Goal: Information Seeking & Learning: Learn about a topic

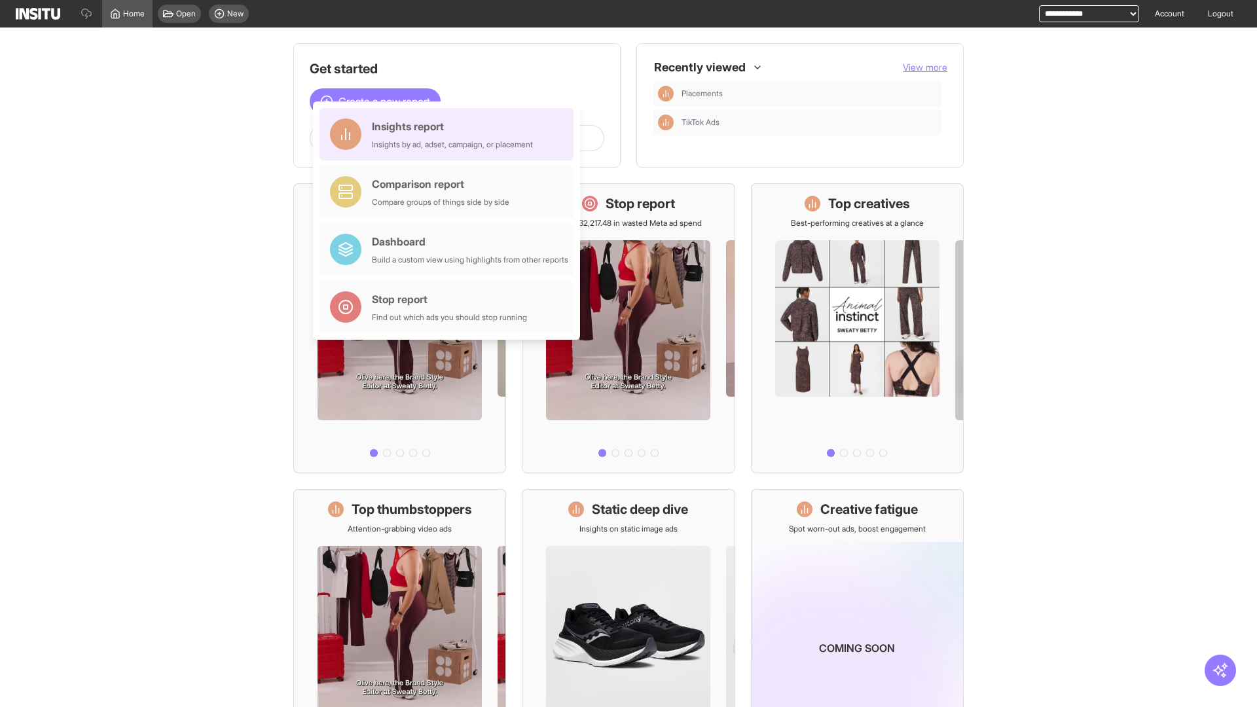
click at [450, 134] on div "Insights report Insights by ad, adset, campaign, or placement" at bounding box center [452, 134] width 161 height 31
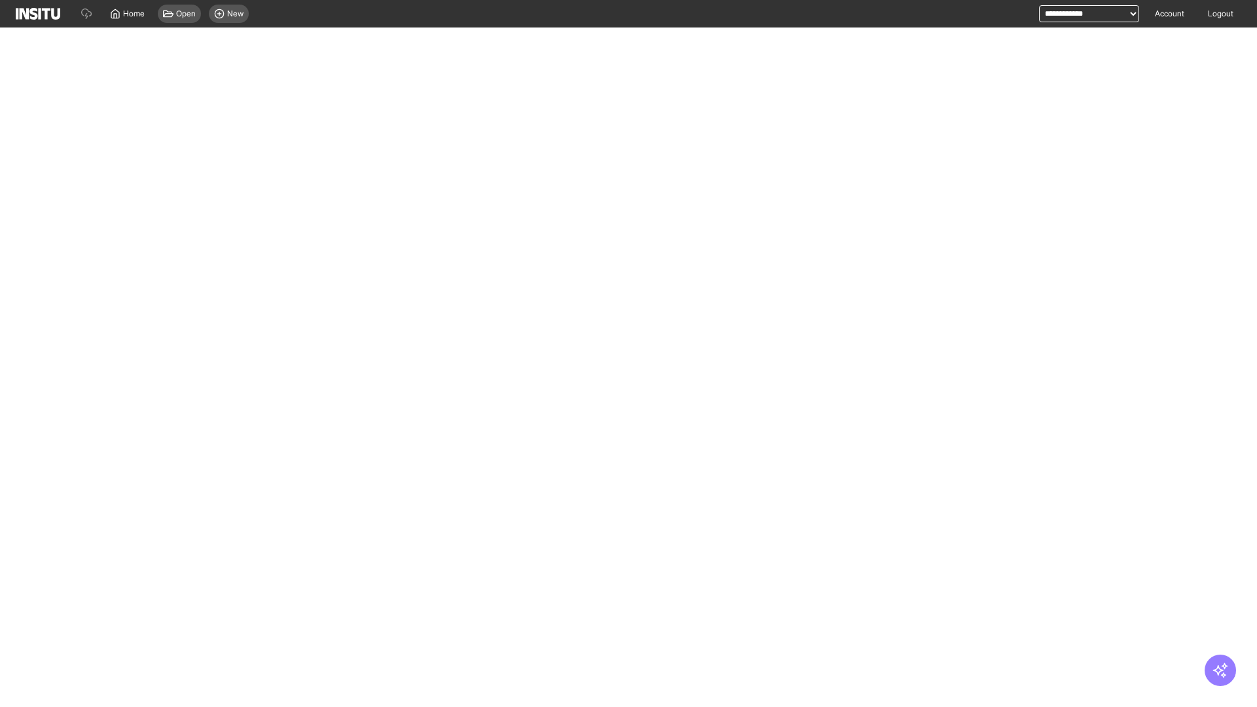
select select "**"
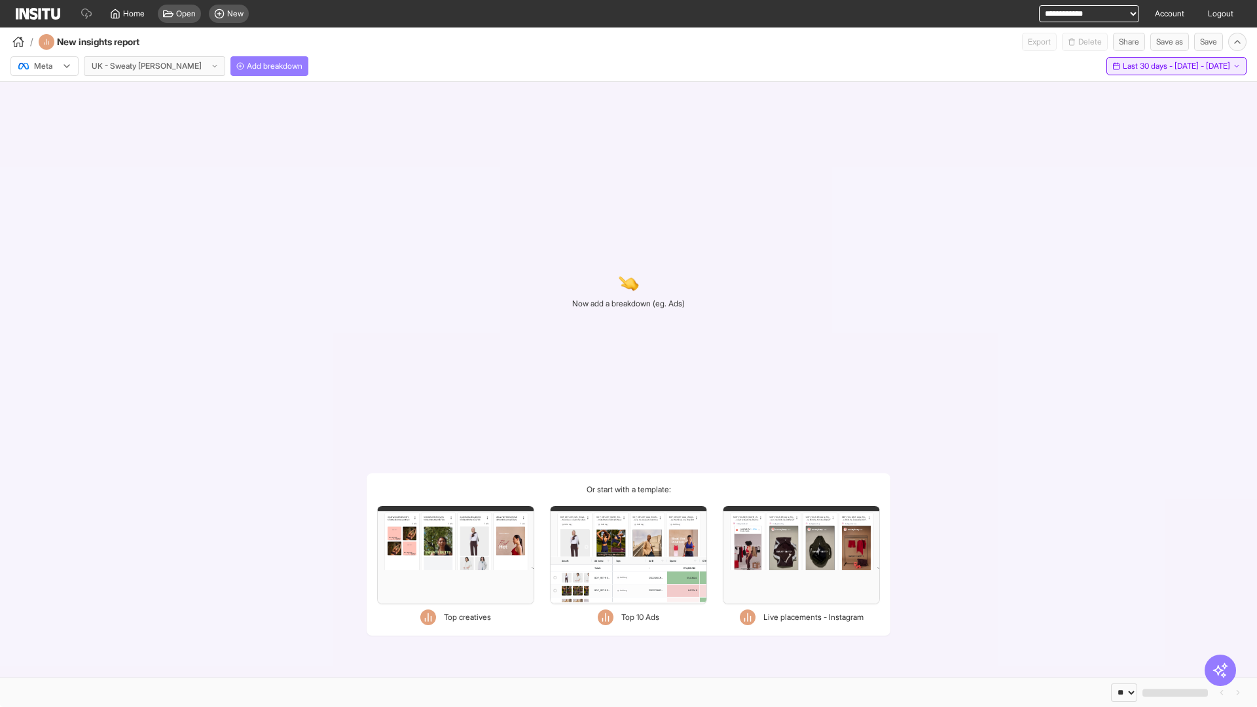
click at [1149, 66] on span "Last 30 days - [DATE] - [DATE]" at bounding box center [1176, 66] width 107 height 10
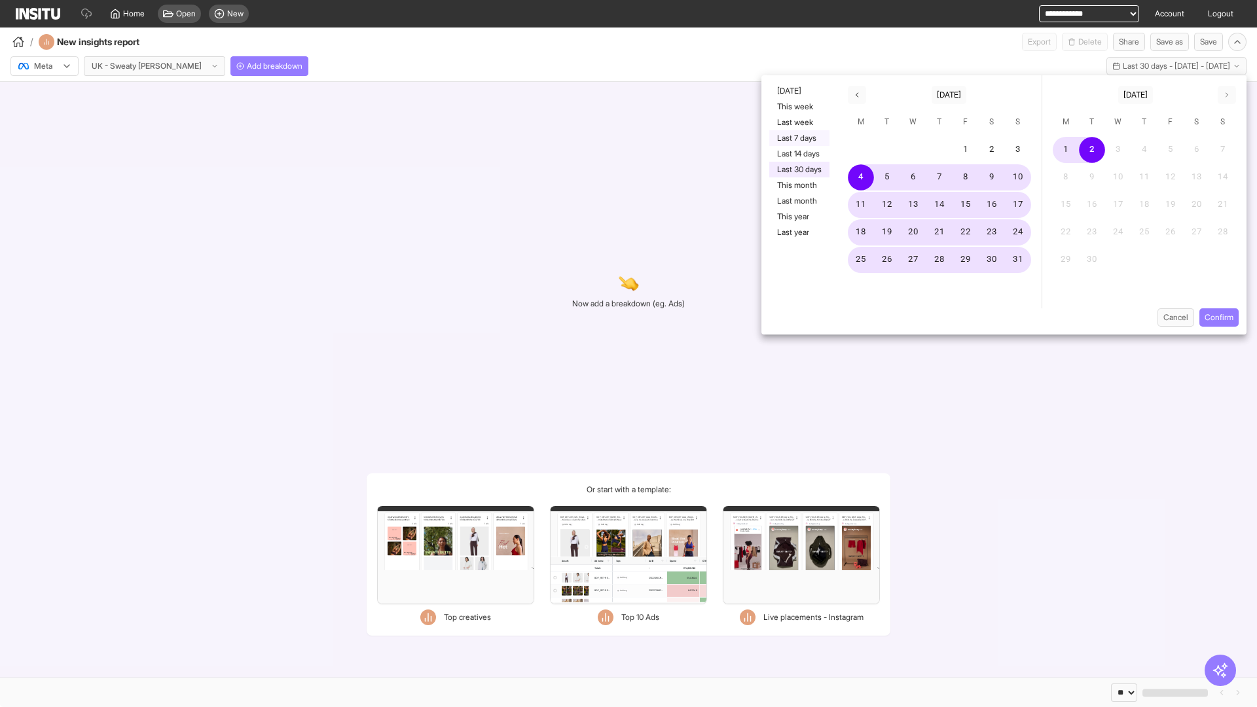
click at [798, 138] on button "Last 7 days" at bounding box center [799, 138] width 60 height 16
